Goal: Task Accomplishment & Management: Manage account settings

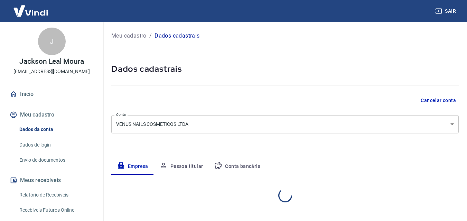
select select "RJ"
select select "business"
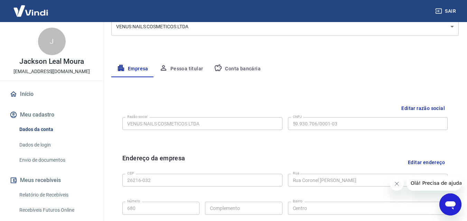
scroll to position [104, 0]
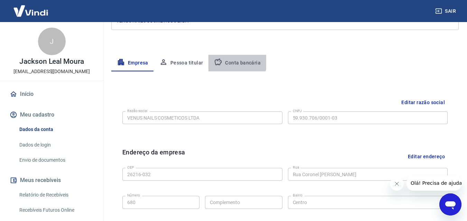
click at [232, 61] on button "Conta bancária" at bounding box center [237, 63] width 58 height 17
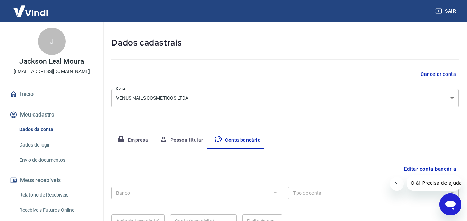
scroll to position [93, 0]
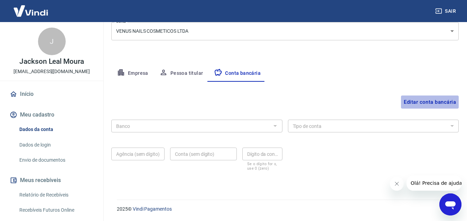
click at [433, 100] on button "Editar conta bancária" at bounding box center [430, 102] width 58 height 13
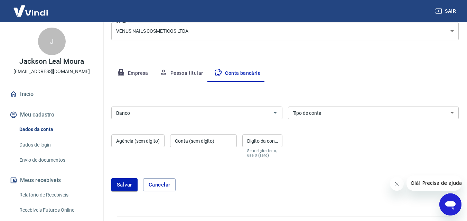
click at [159, 117] on div "Banco" at bounding box center [196, 113] width 171 height 13
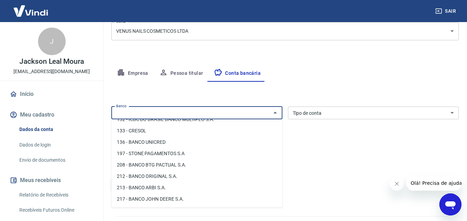
scroll to position [449, 0]
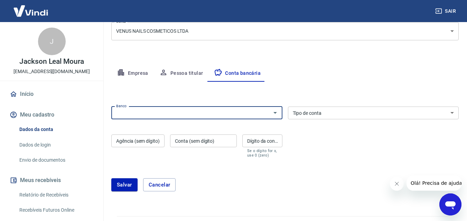
click at [202, 113] on input "Banco" at bounding box center [190, 113] width 155 height 9
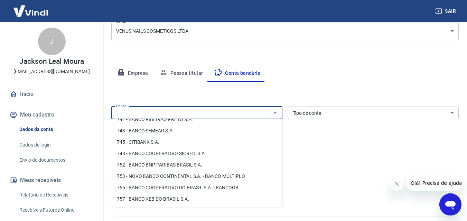
scroll to position [110, 0]
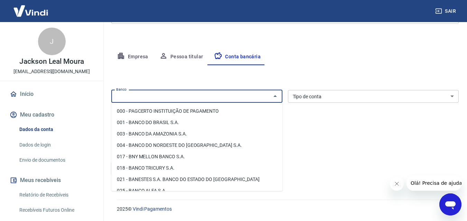
click at [189, 96] on input "Banco" at bounding box center [190, 96] width 155 height 9
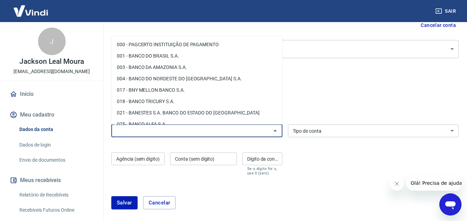
scroll to position [33, 0]
click at [237, 134] on input "Banco" at bounding box center [190, 131] width 155 height 9
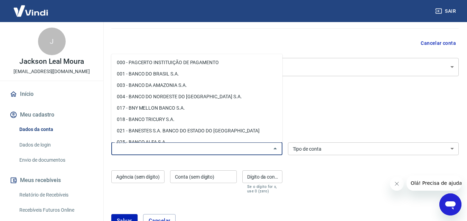
scroll to position [41, 0]
